Goal: Find contact information: Find contact information

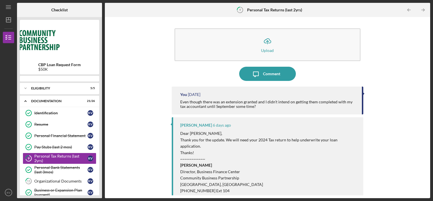
scroll to position [19, 0]
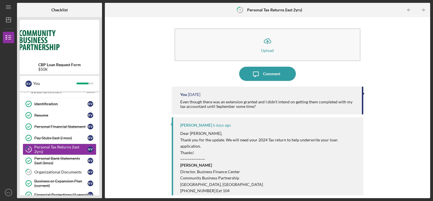
drag, startPoint x: 163, startPoint y: 125, endPoint x: 162, endPoint y: 129, distance: 4.5
drag, startPoint x: 162, startPoint y: 129, endPoint x: 375, endPoint y: 73, distance: 220.4
click at [375, 73] on div "Icon/Upload Upload Icon/Message Comment You [DATE] Even though there was an ext…" at bounding box center [268, 107] width 320 height 175
click at [100, 191] on div "CBP Loan Request Form $50K K V You Icon/Expander Eligibility 5 / 5 Icon/Expande…" at bounding box center [59, 107] width 85 height 181
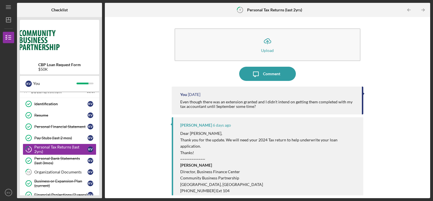
click at [100, 191] on div "CBP Loan Request Form $50K K V You Icon/Expander Eligibility 5 / 5 Icon/Expande…" at bounding box center [59, 107] width 85 height 181
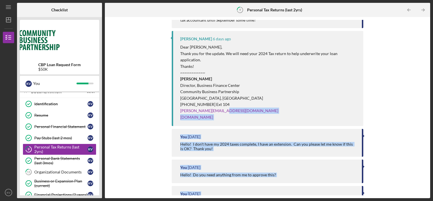
scroll to position [103, 0]
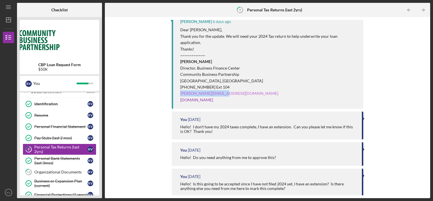
drag, startPoint x: 222, startPoint y: 192, endPoint x: 180, endPoint y: 86, distance: 113.5
click at [180, 90] on p "[PERSON_NAME][EMAIL_ADDRESS][DOMAIN_NAME]" at bounding box center [269, 93] width 178 height 6
copy link "[PERSON_NAME][EMAIL_ADDRESS][DOMAIN_NAME]"
